Goal: Task Accomplishment & Management: Complete application form

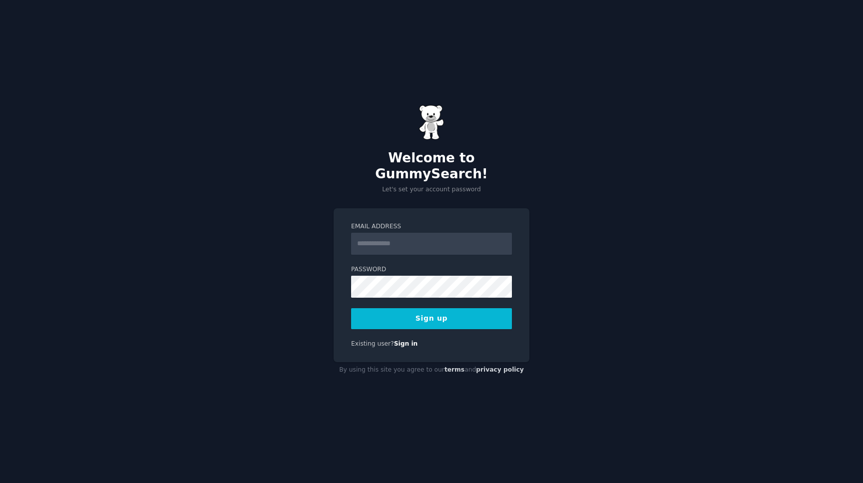
click at [434, 233] on input "Email Address" at bounding box center [431, 244] width 161 height 22
type input "**********"
click at [351, 308] on button "Sign up" at bounding box center [431, 318] width 161 height 21
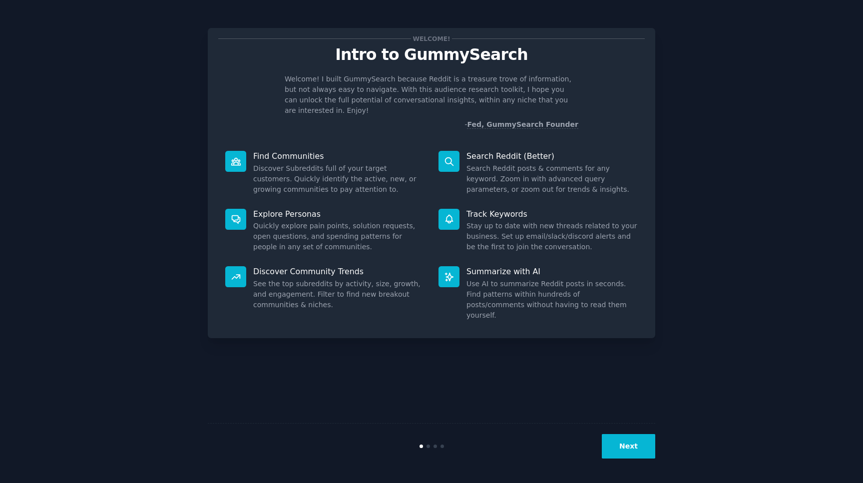
click at [233, 156] on icon at bounding box center [236, 161] width 10 height 10
click at [272, 151] on p "Find Communities" at bounding box center [338, 156] width 171 height 10
click at [634, 444] on button "Next" at bounding box center [628, 446] width 53 height 24
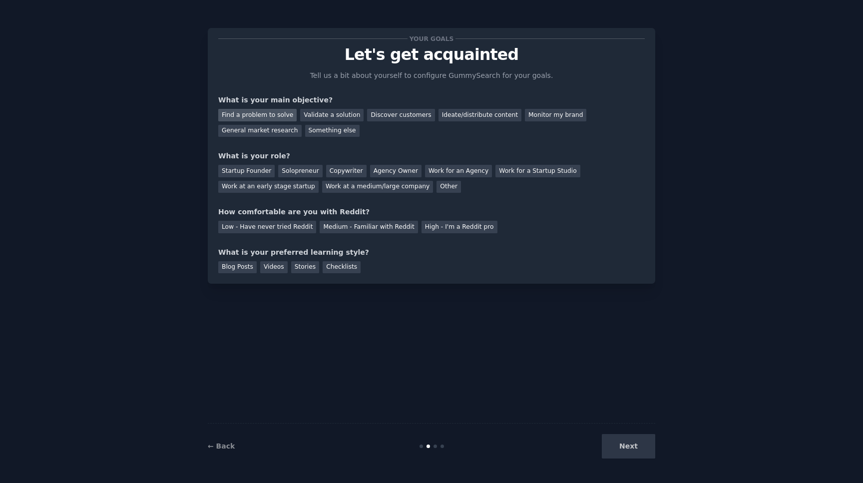
click at [271, 115] on div "Find a problem to solve" at bounding box center [257, 115] width 78 height 12
click at [321, 114] on div "Validate a solution" at bounding box center [331, 115] width 63 height 12
click at [250, 102] on div "What is your main objective?" at bounding box center [431, 100] width 427 height 10
click at [256, 109] on div "Find a problem to solve" at bounding box center [257, 115] width 78 height 12
click at [247, 172] on div "Startup Founder" at bounding box center [246, 171] width 56 height 12
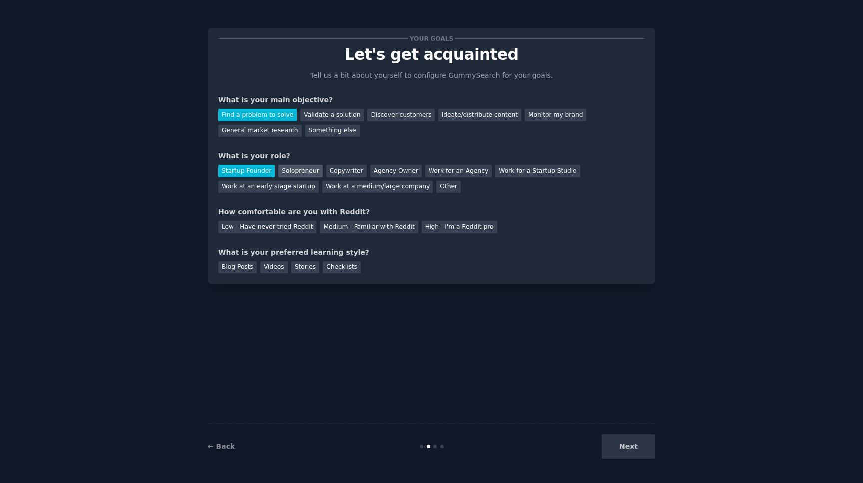
click at [290, 173] on div "Solopreneur" at bounding box center [300, 171] width 44 height 12
click at [361, 226] on div "Medium - Familiar with Reddit" at bounding box center [369, 227] width 98 height 12
click at [239, 265] on div "Blog Posts" at bounding box center [237, 267] width 38 height 12
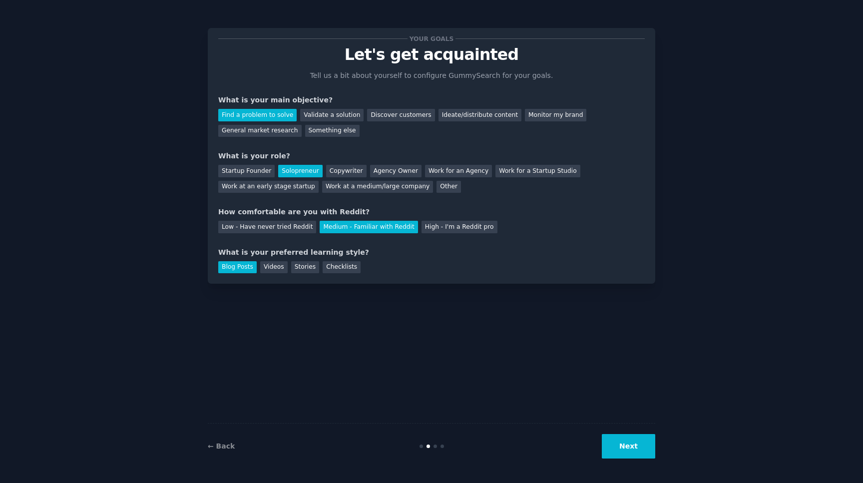
click at [626, 447] on button "Next" at bounding box center [628, 446] width 53 height 24
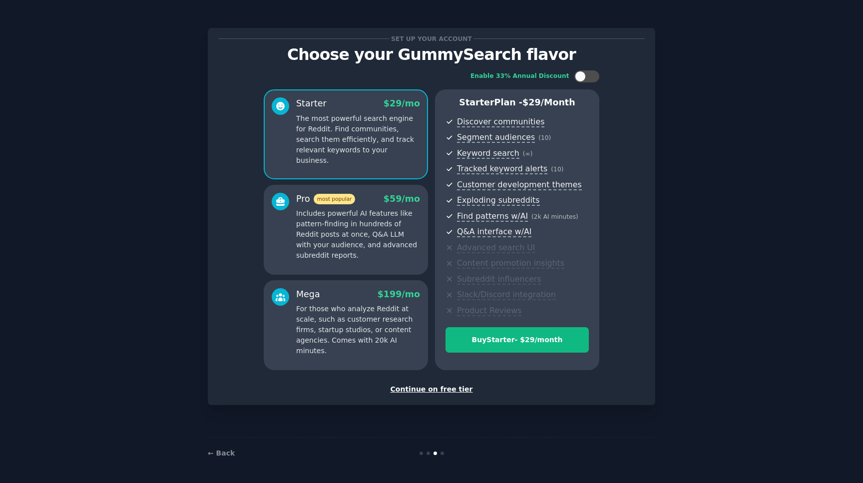
click at [415, 391] on div "Continue on free tier" at bounding box center [431, 389] width 427 height 10
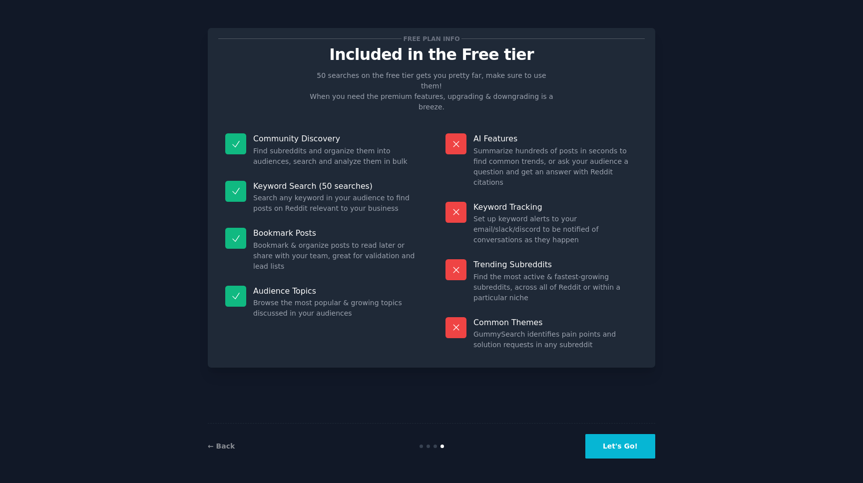
click at [633, 443] on button "Let's Go!" at bounding box center [620, 446] width 70 height 24
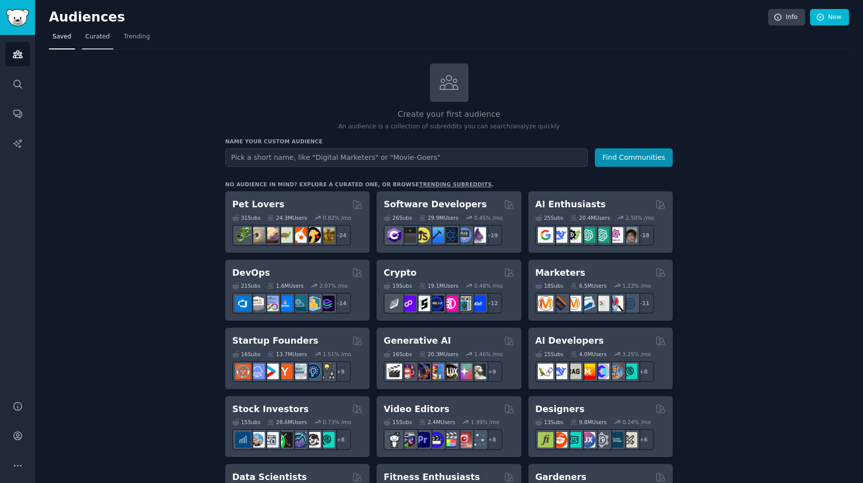
click at [94, 41] on span "Curated" at bounding box center [97, 36] width 24 height 9
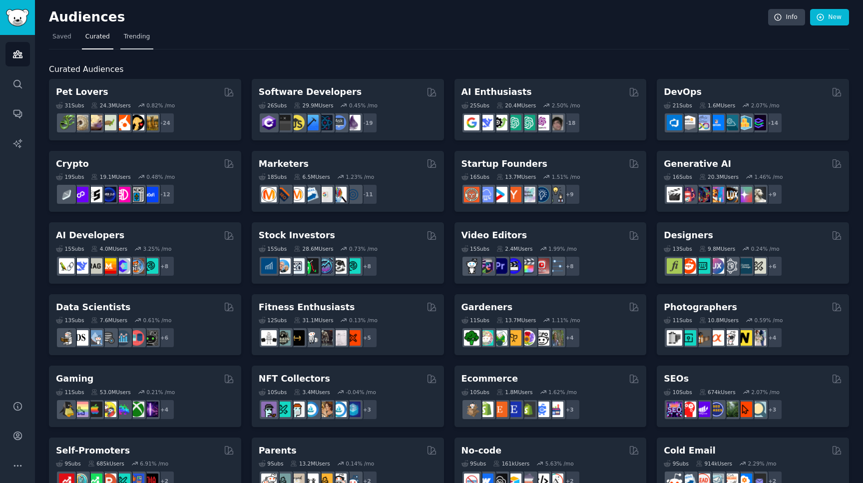
click at [139, 41] on span "Trending" at bounding box center [137, 36] width 26 height 9
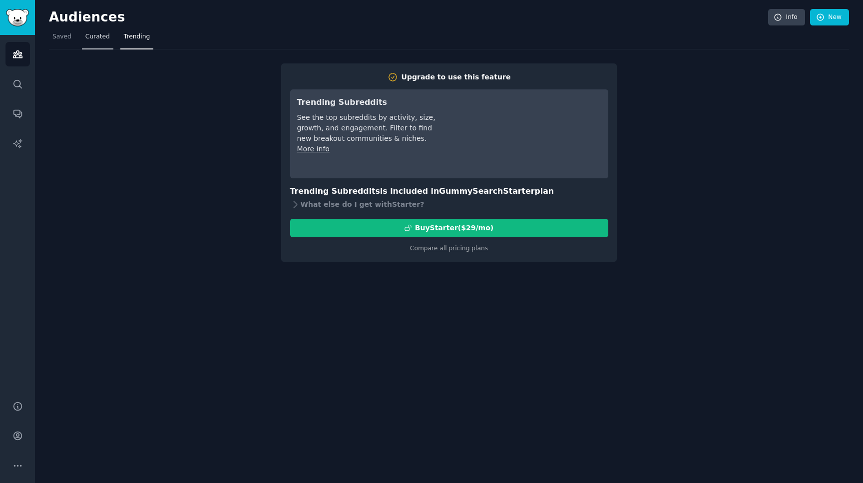
click at [104, 37] on span "Curated" at bounding box center [97, 36] width 24 height 9
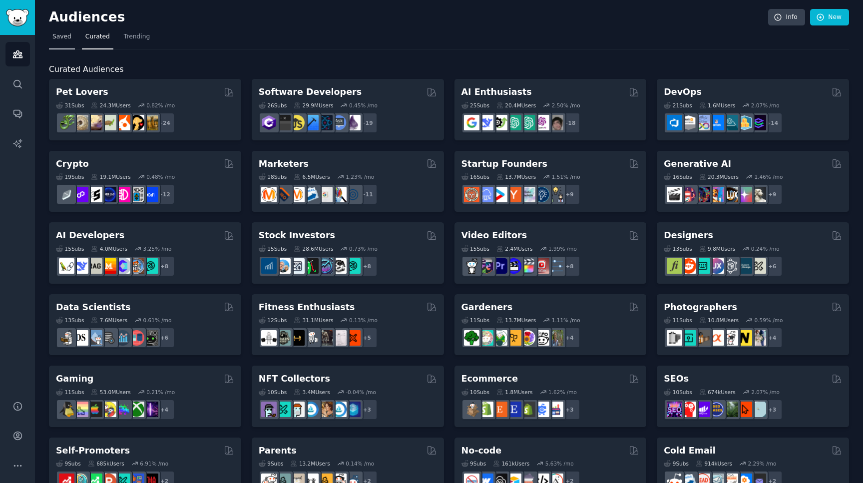
click at [59, 38] on span "Saved" at bounding box center [61, 36] width 19 height 9
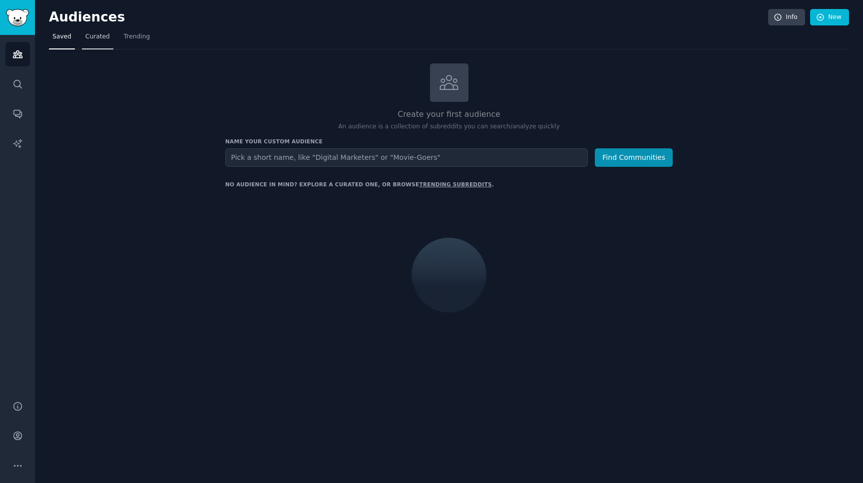
click at [97, 40] on span "Curated" at bounding box center [97, 36] width 24 height 9
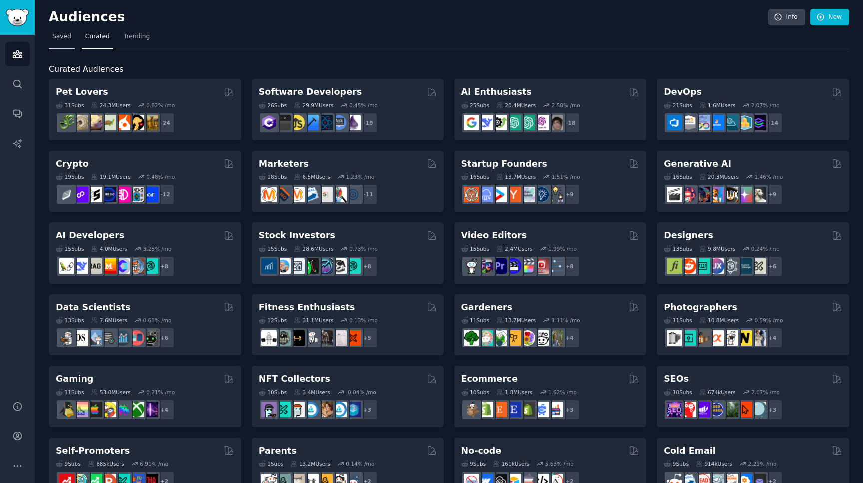
click at [63, 43] on link "Saved" at bounding box center [62, 39] width 26 height 20
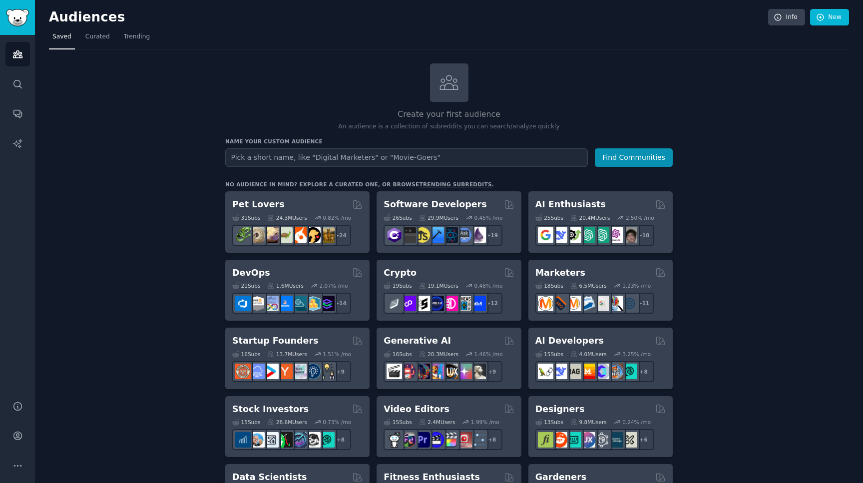
click at [425, 185] on link "trending subreddits" at bounding box center [455, 184] width 72 height 6
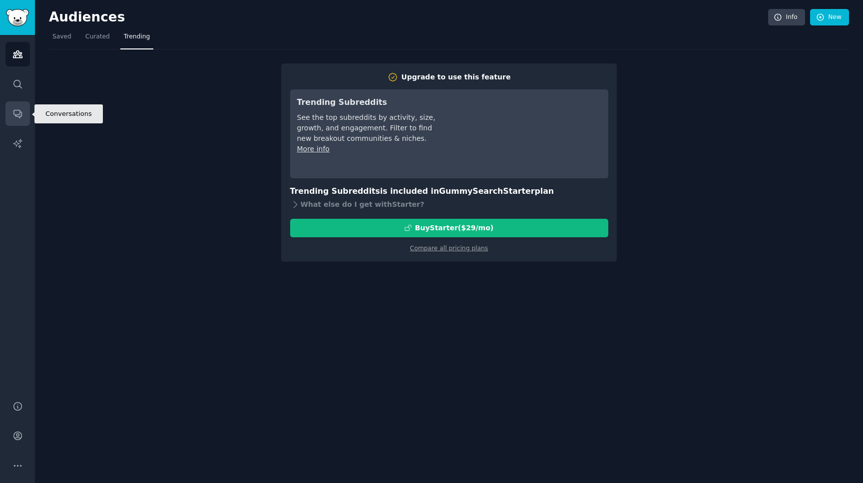
click at [20, 118] on icon "Sidebar" at bounding box center [17, 113] width 10 height 10
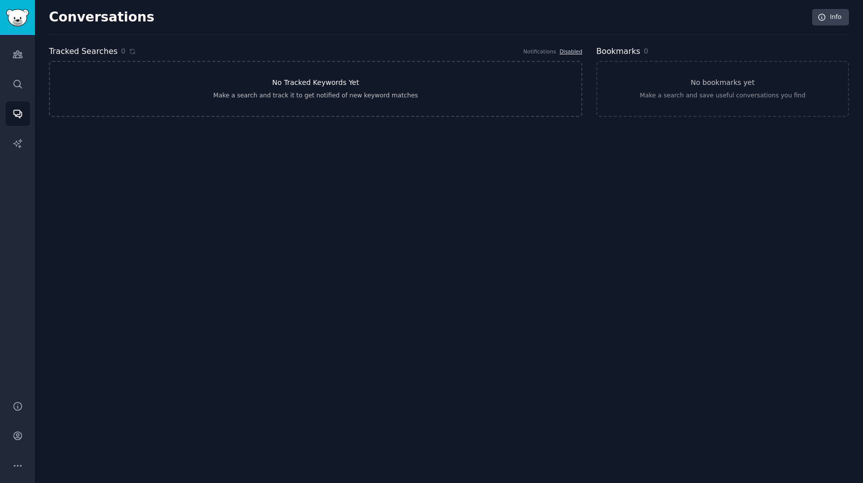
click at [433, 105] on link "No Tracked Keywords Yet Make a search and track it to get notified of new keywo…" at bounding box center [315, 89] width 533 height 56
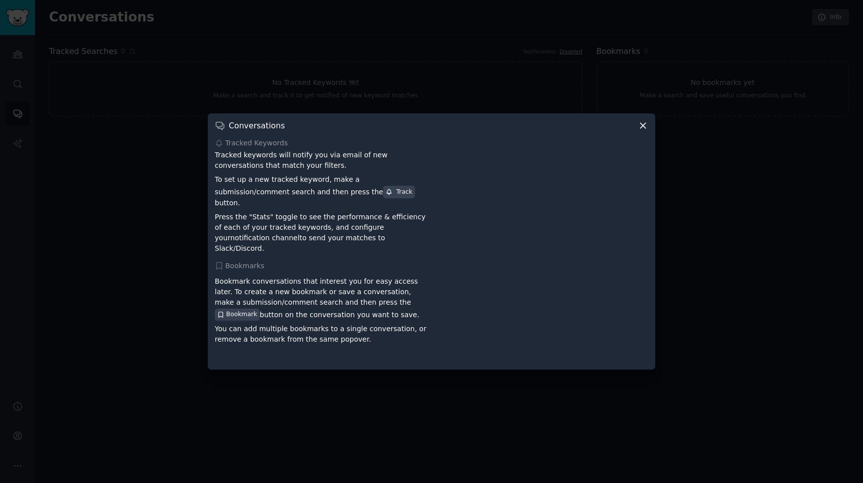
click at [644, 128] on icon at bounding box center [642, 125] width 5 height 5
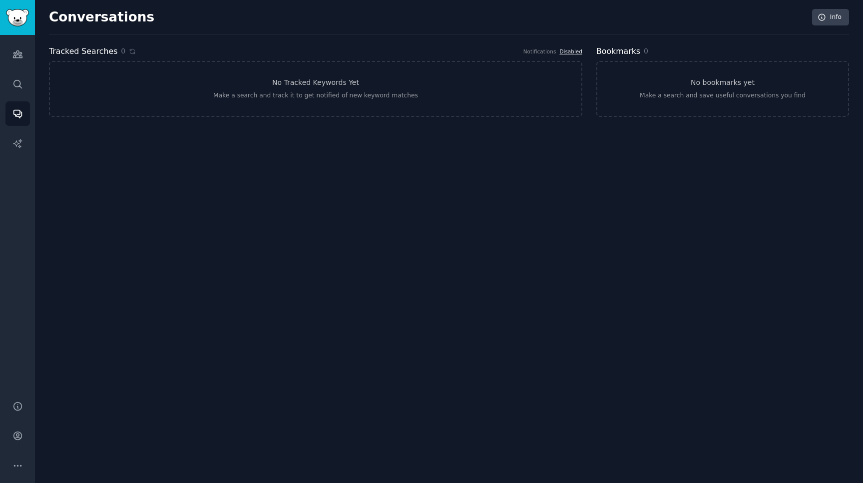
click at [564, 50] on link "Disabled" at bounding box center [570, 51] width 23 height 6
